Goal: Check status

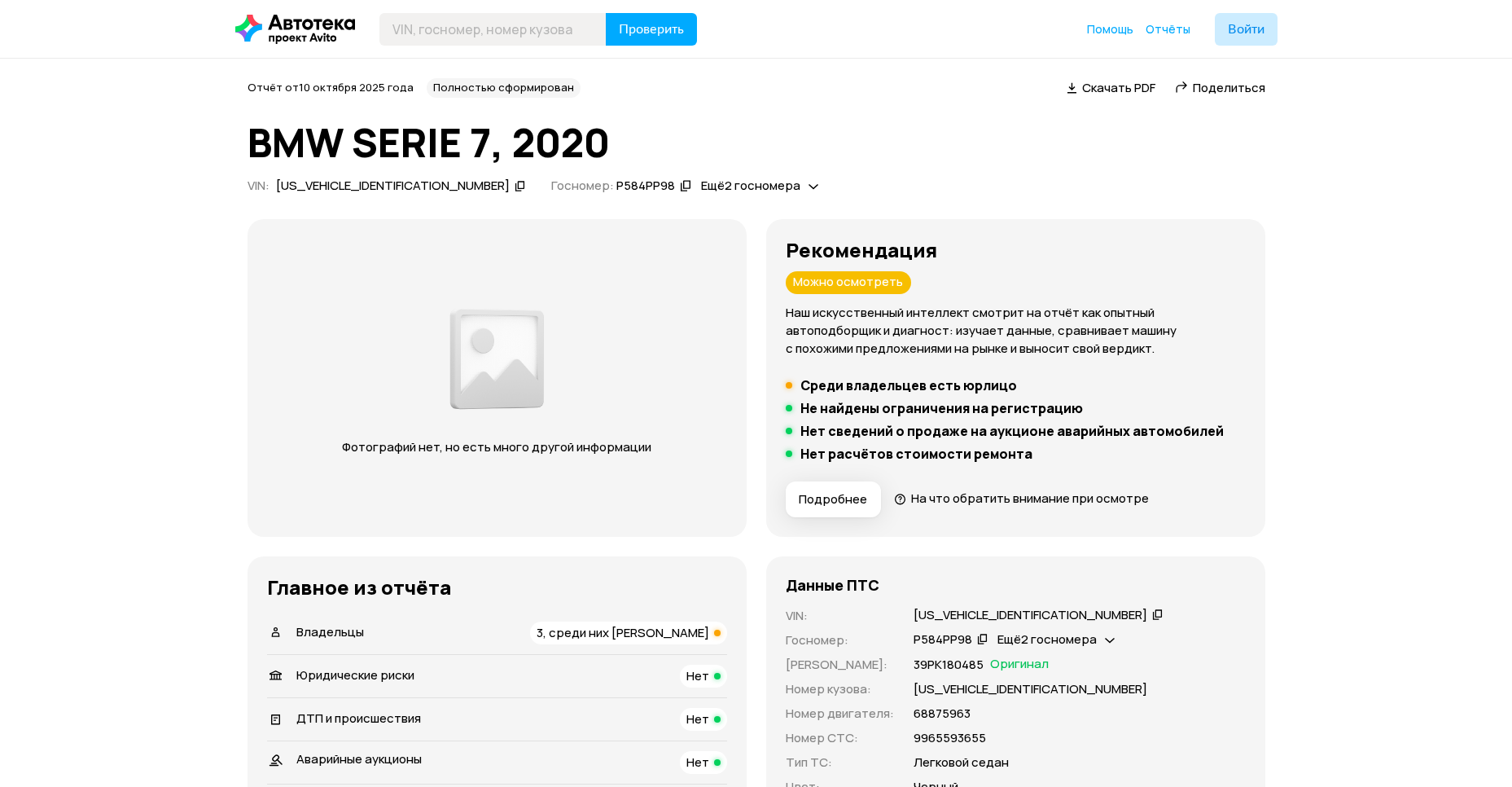
click at [639, 622] on div "3, среди них [PERSON_NAME]" at bounding box center [628, 632] width 197 height 23
